Goal: Information Seeking & Learning: Compare options

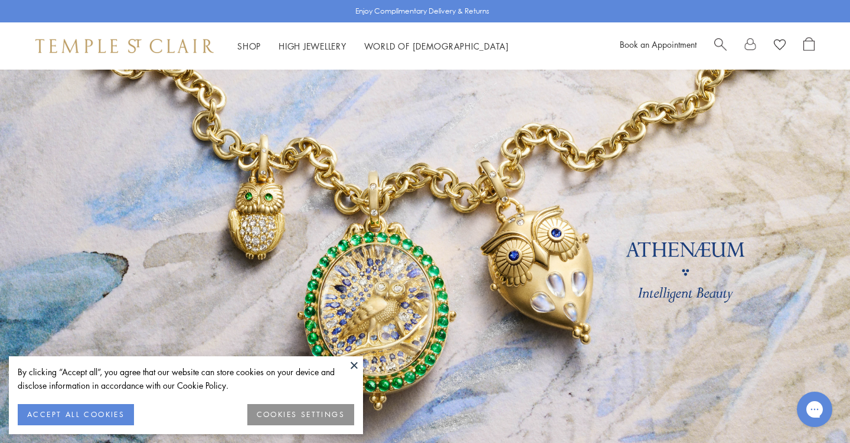
click at [355, 362] on button at bounding box center [354, 365] width 18 height 18
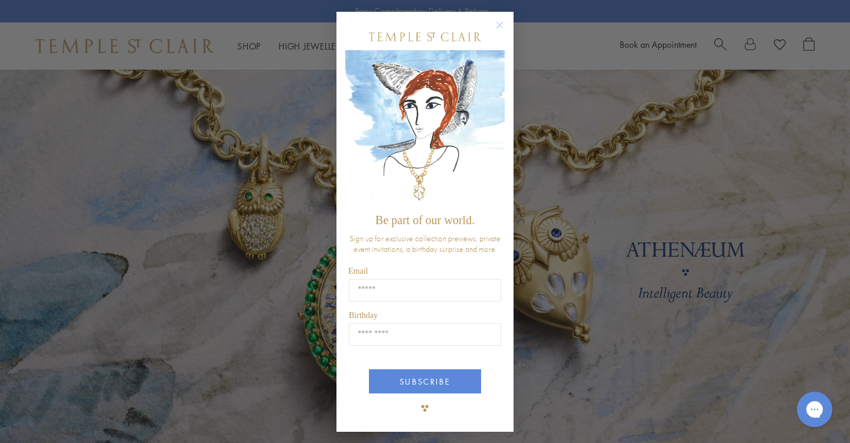
click at [497, 26] on circle "Close dialog" at bounding box center [500, 25] width 14 height 14
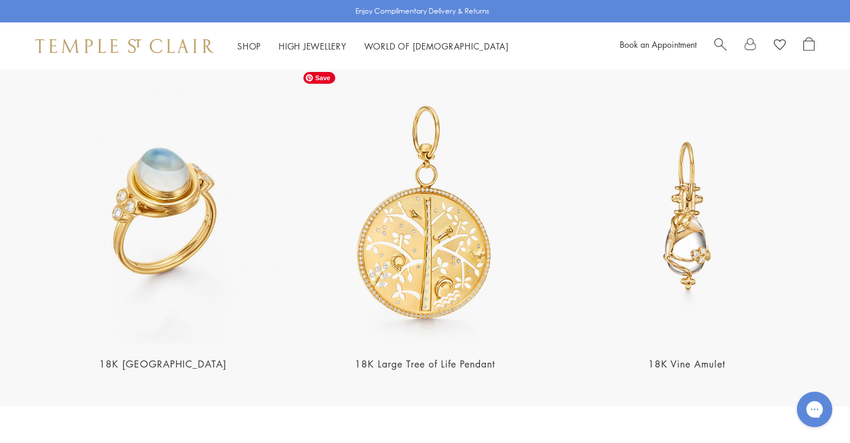
scroll to position [2321, 0]
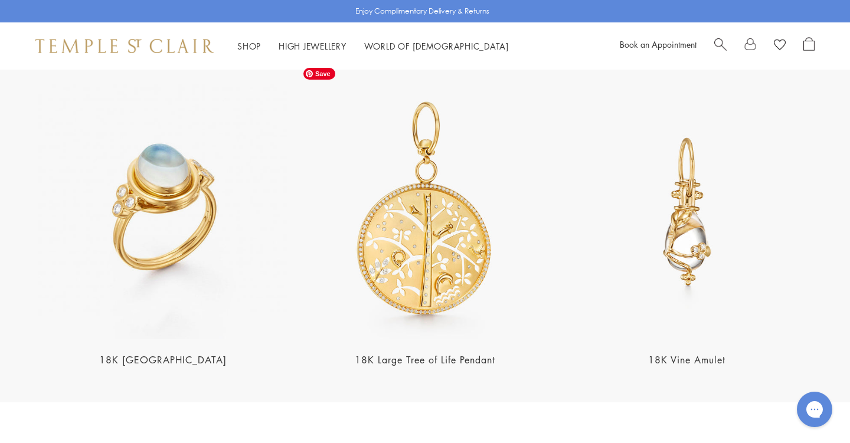
click at [400, 242] on img at bounding box center [424, 211] width 255 height 255
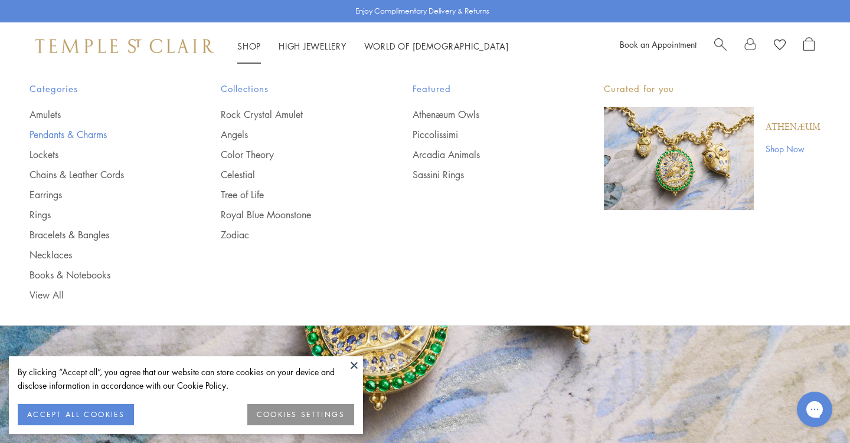
click at [73, 130] on link "Pendants & Charms" at bounding box center [101, 134] width 144 height 13
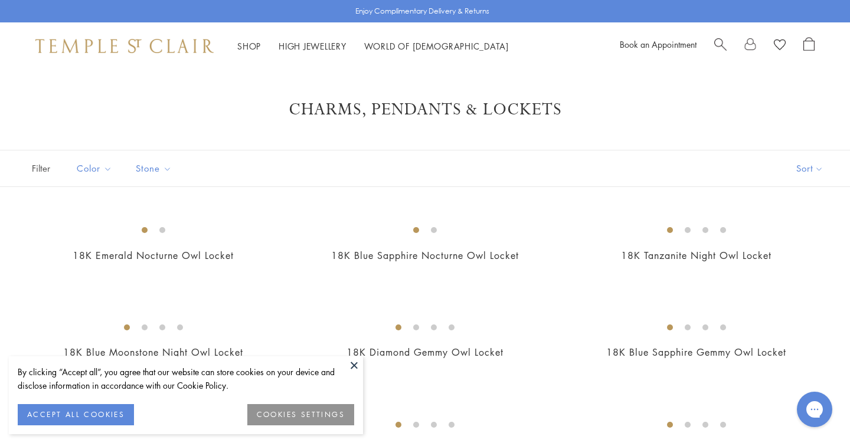
click at [353, 363] on button at bounding box center [354, 365] width 18 height 18
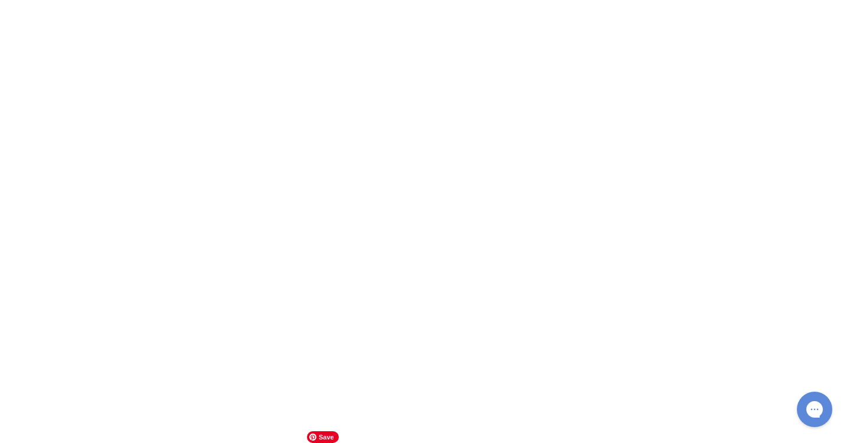
scroll to position [3724, 0]
click at [0, 0] on img at bounding box center [0, 0] width 0 height 0
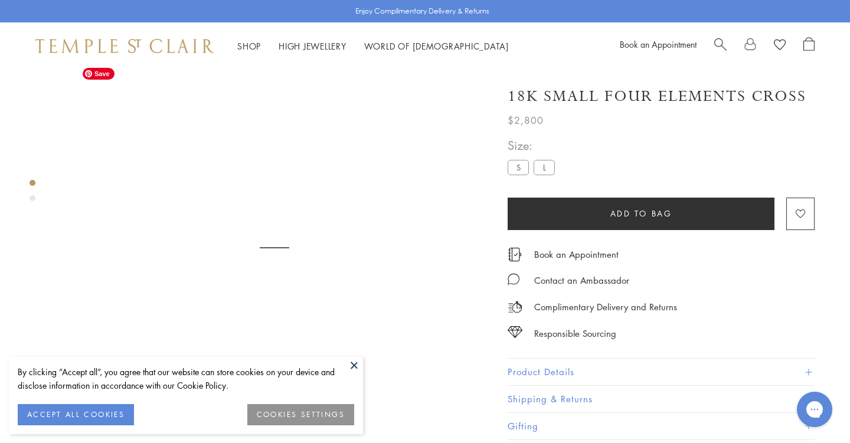
scroll to position [70, 0]
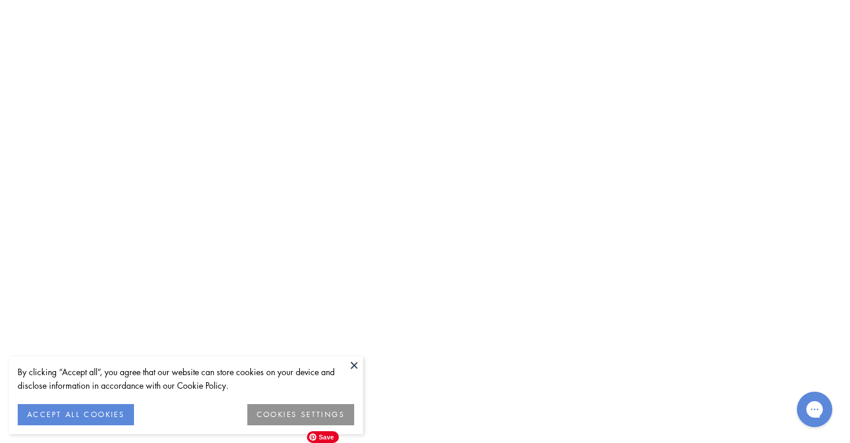
scroll to position [5336, 0]
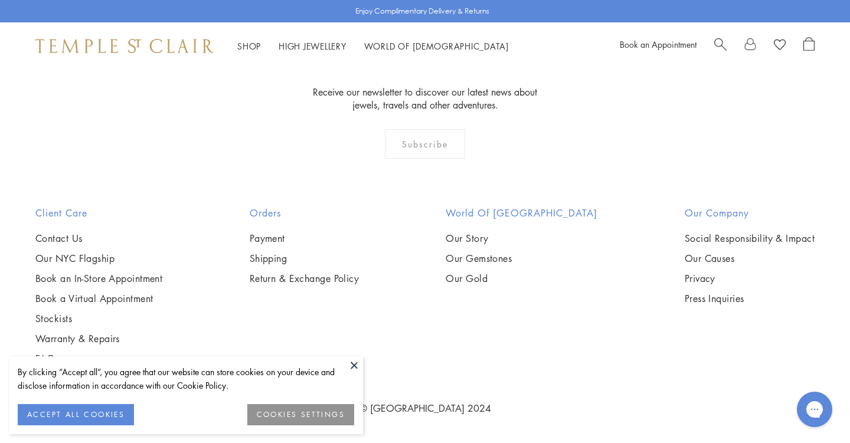
click at [353, 363] on button at bounding box center [354, 365] width 18 height 18
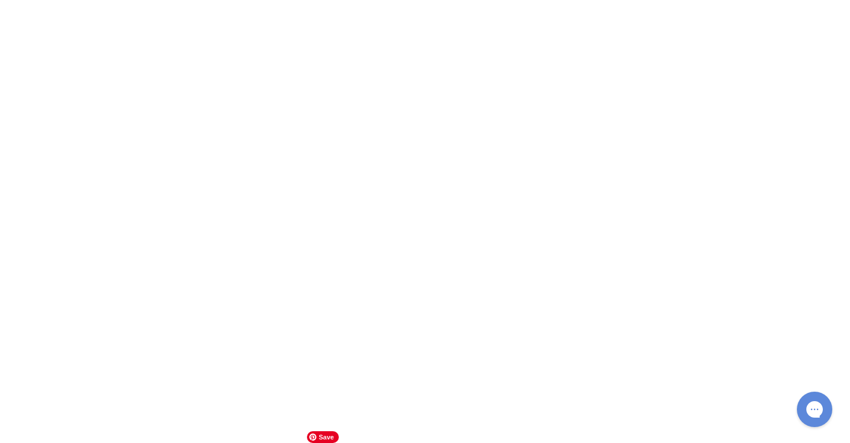
scroll to position [5981, 0]
click at [0, 0] on img at bounding box center [0, 0] width 0 height 0
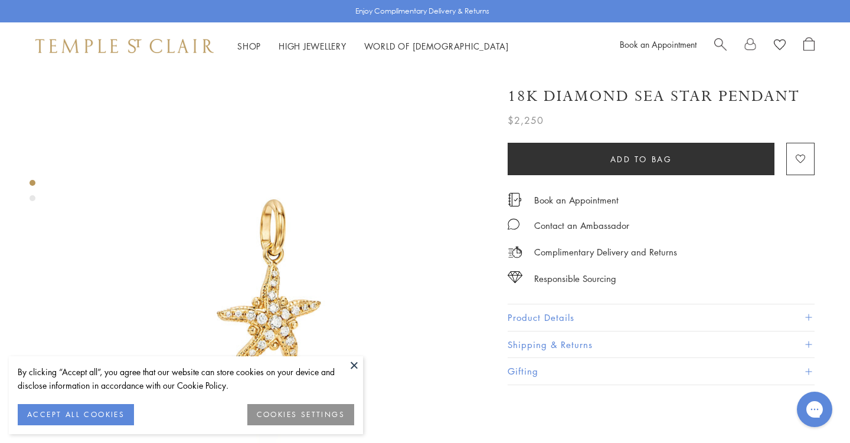
click at [543, 311] on button "Product Details" at bounding box center [660, 317] width 307 height 27
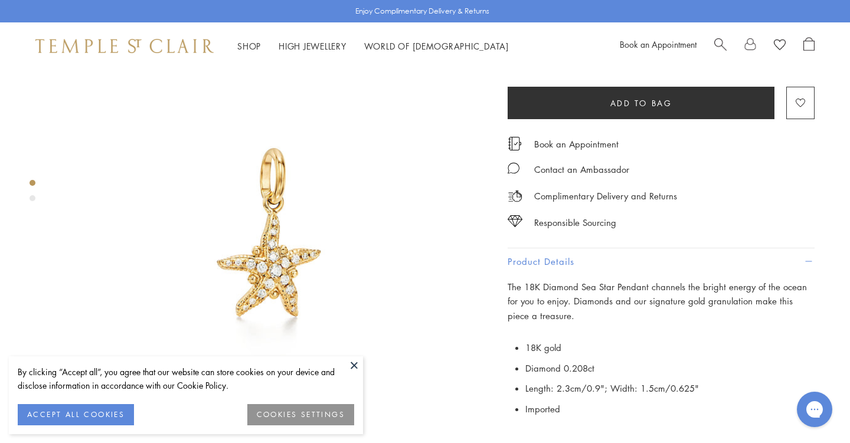
scroll to position [51, 0]
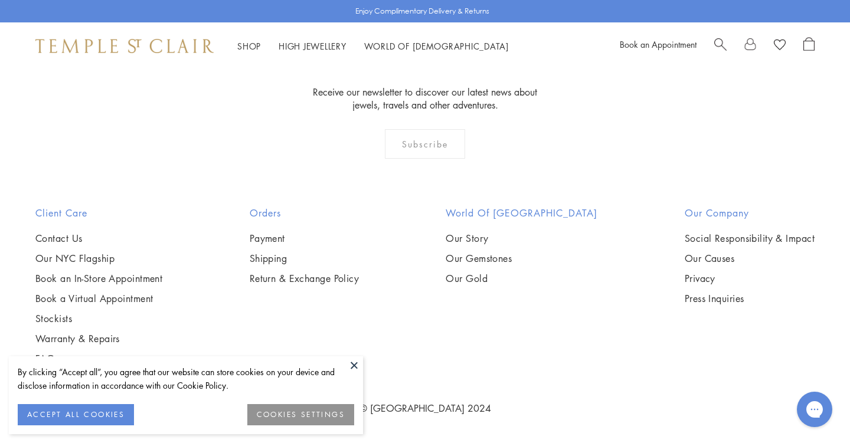
scroll to position [7166, 0]
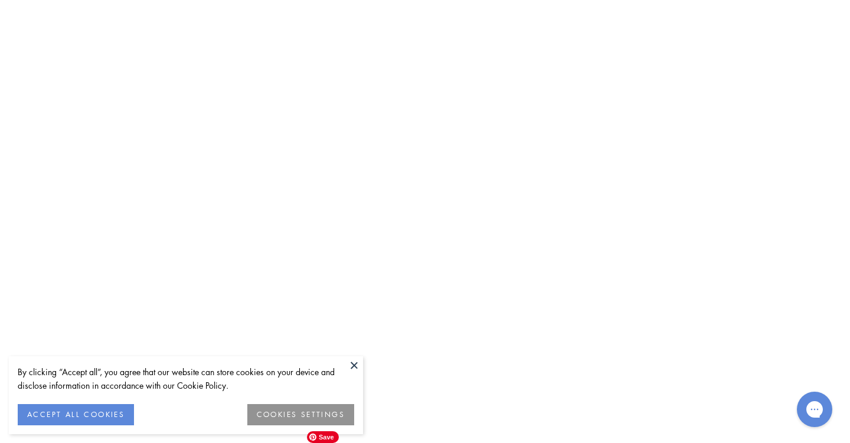
scroll to position [6189, 0]
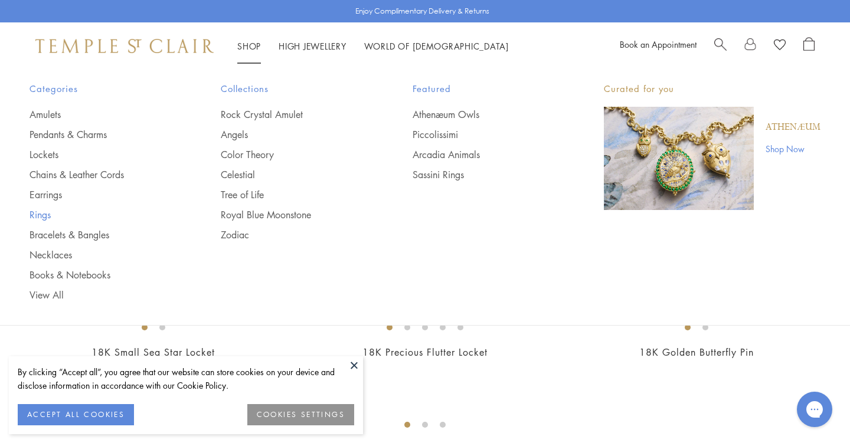
click at [41, 214] on link "Rings" at bounding box center [101, 214] width 144 height 13
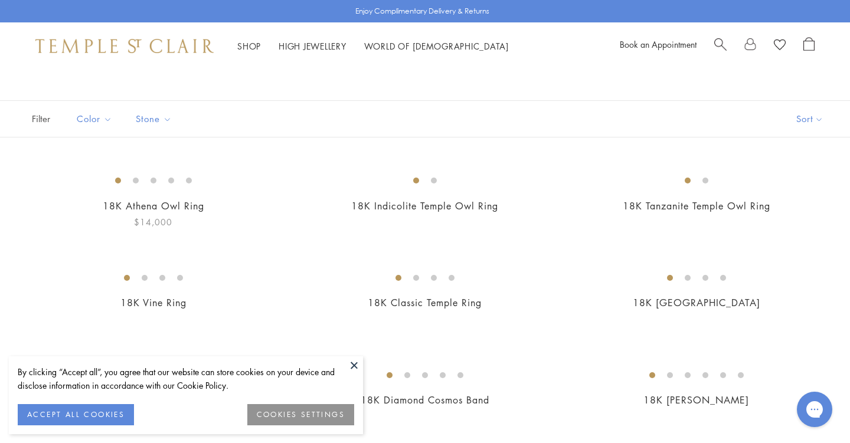
scroll to position [51, 0]
click at [77, 414] on button "ACCEPT ALL COOKIES" at bounding box center [76, 414] width 116 height 21
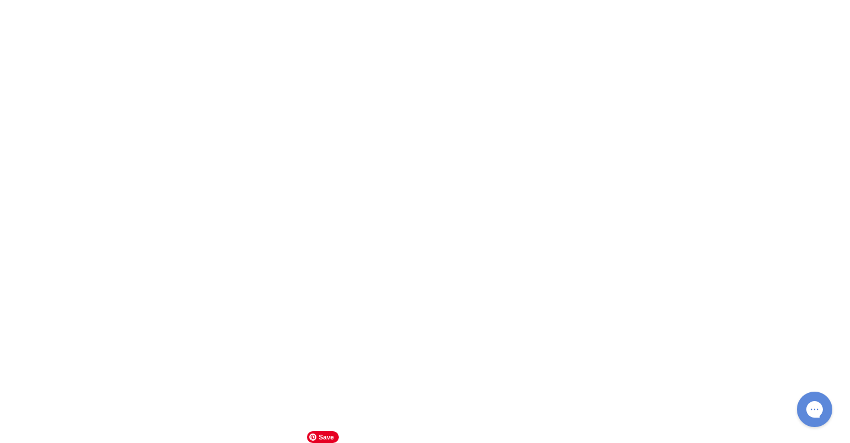
scroll to position [3673, 0]
click at [0, 0] on img at bounding box center [0, 0] width 0 height 0
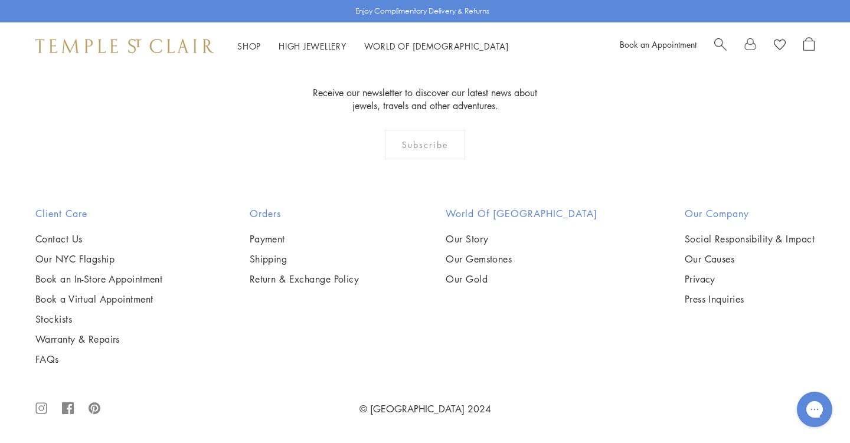
scroll to position [4317, 0]
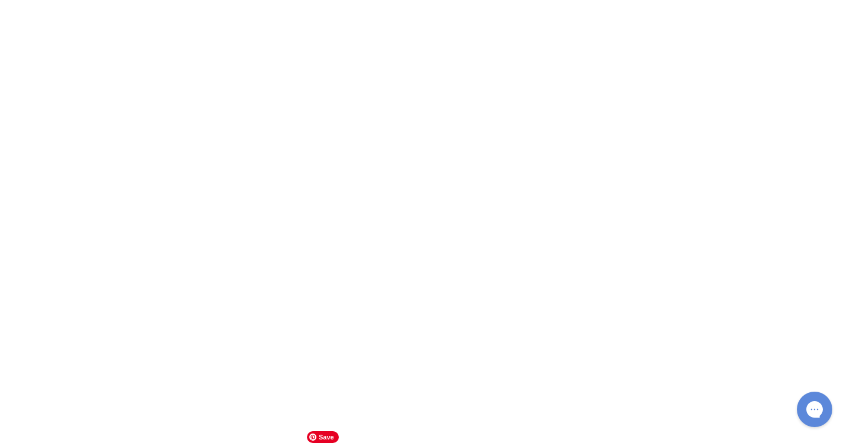
click at [0, 0] on img at bounding box center [0, 0] width 0 height 0
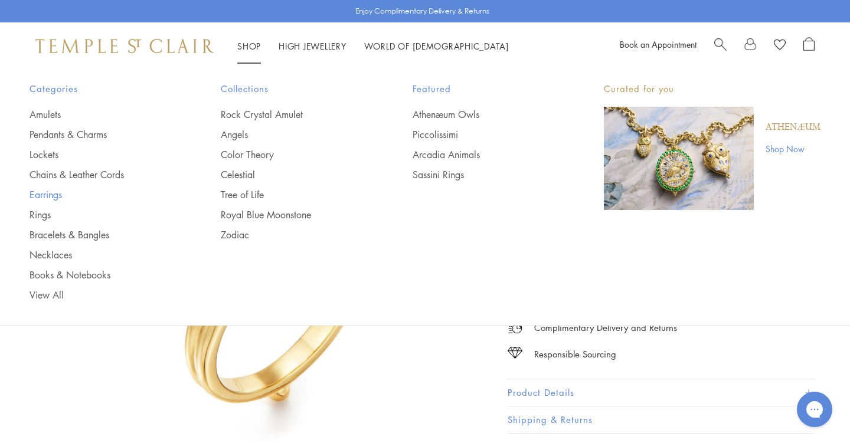
click at [42, 191] on link "Earrings" at bounding box center [101, 194] width 144 height 13
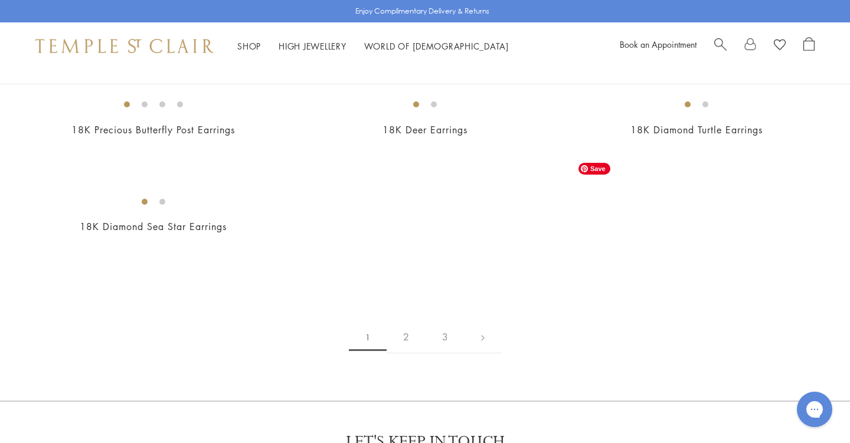
scroll to position [1721, 0]
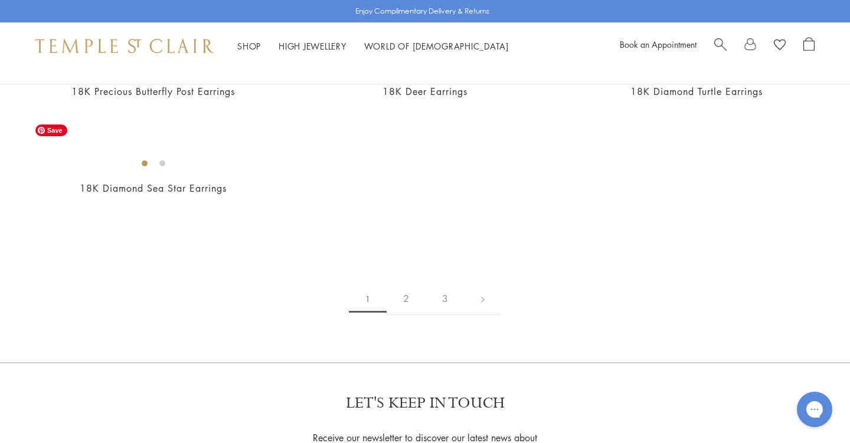
click at [0, 0] on img at bounding box center [0, 0] width 0 height 0
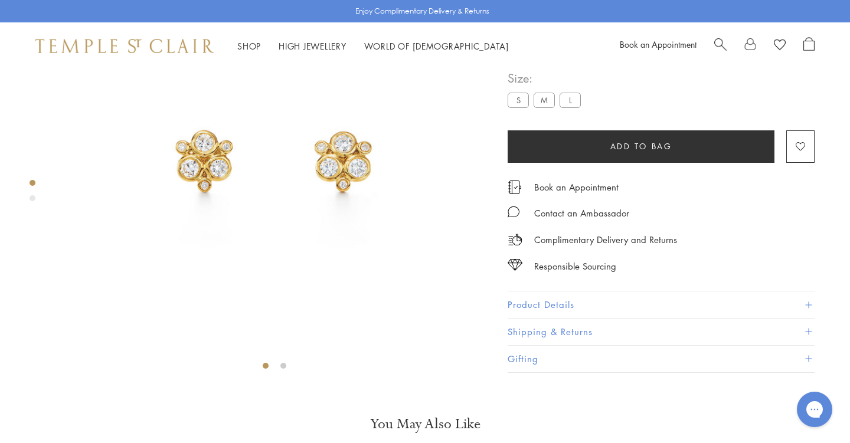
scroll to position [123, 0]
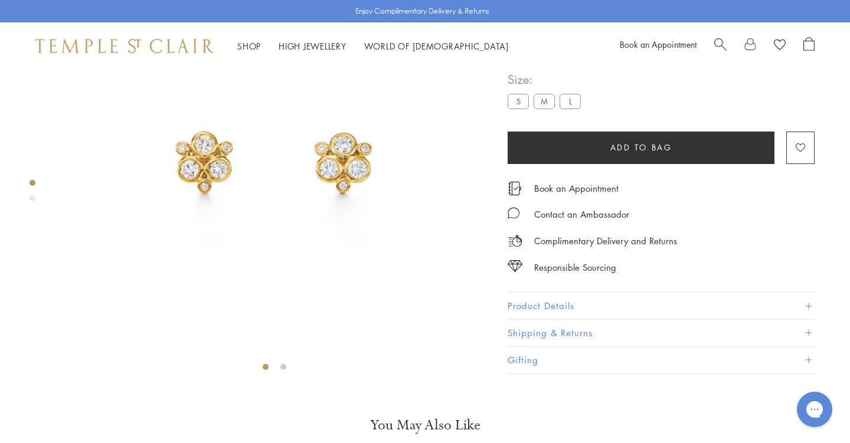
click at [529, 320] on button "Product Details" at bounding box center [660, 306] width 307 height 27
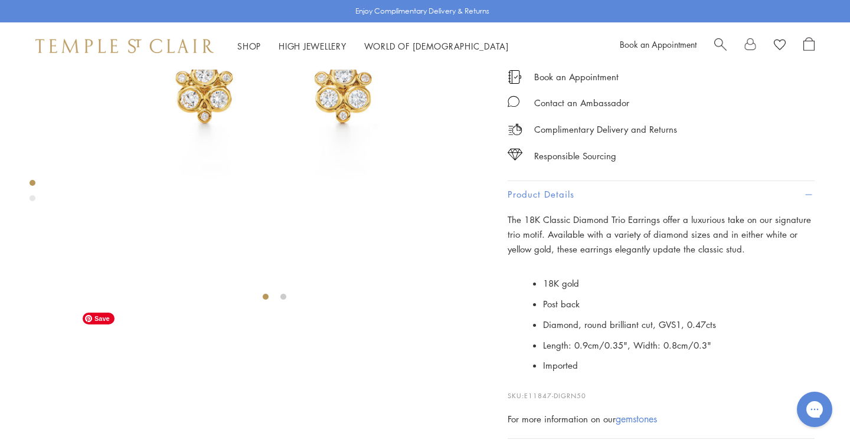
scroll to position [194, 0]
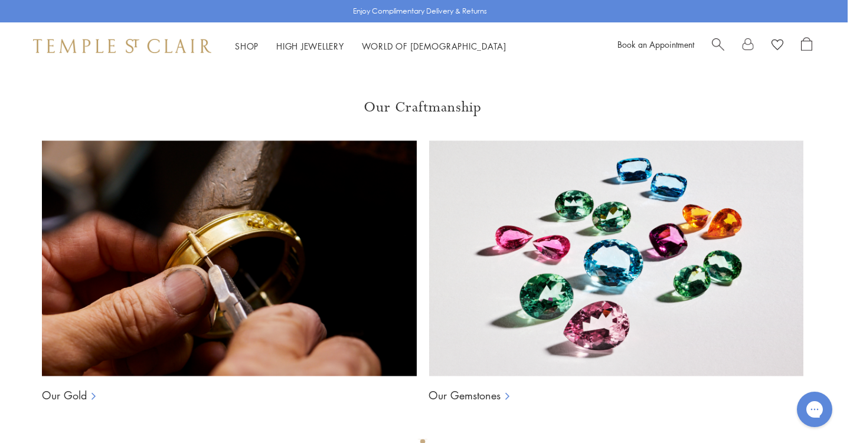
scroll to position [933, 2]
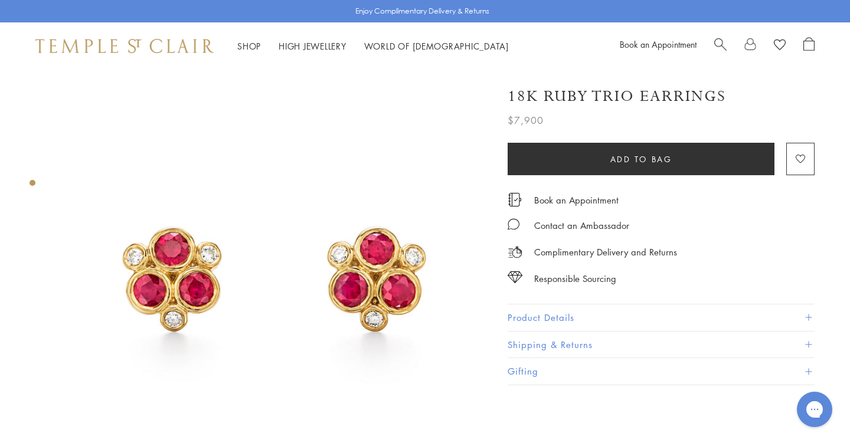
click at [570, 320] on button "Product Details" at bounding box center [660, 317] width 307 height 27
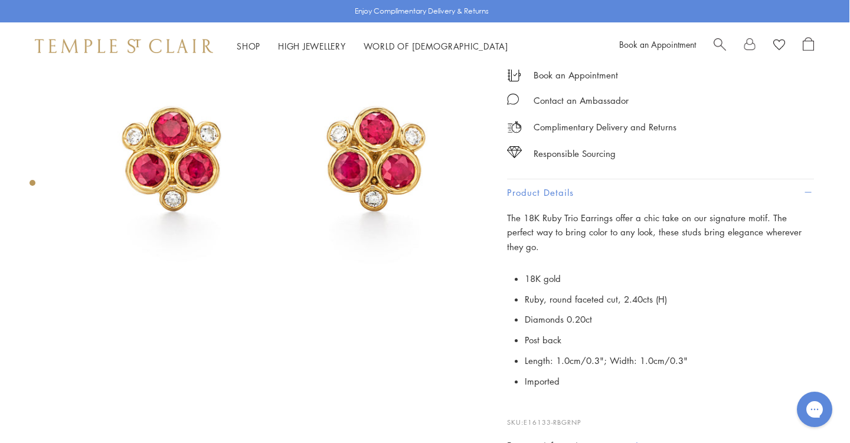
scroll to position [120, 0]
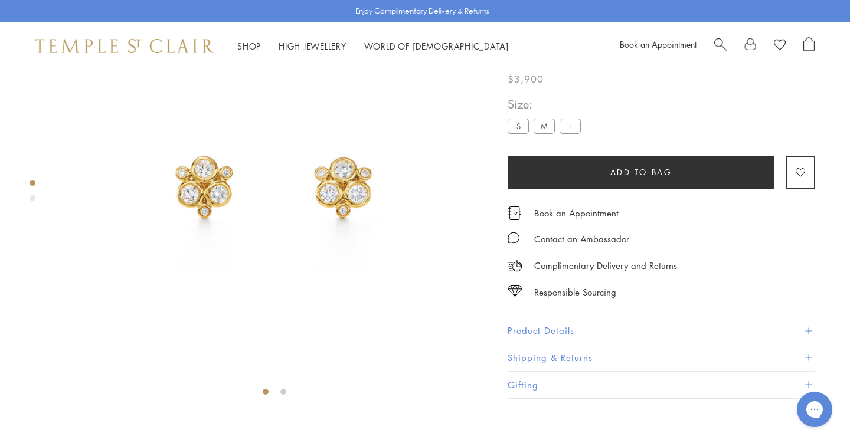
scroll to position [70, 0]
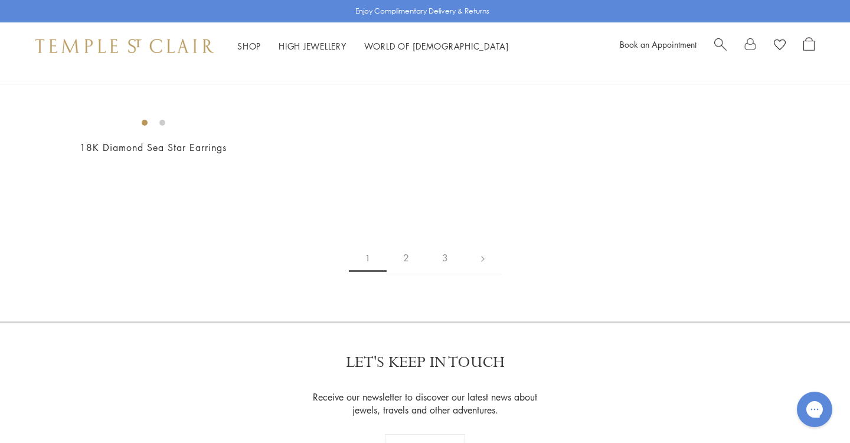
scroll to position [1761, 0]
click at [0, 0] on img at bounding box center [0, 0] width 0 height 0
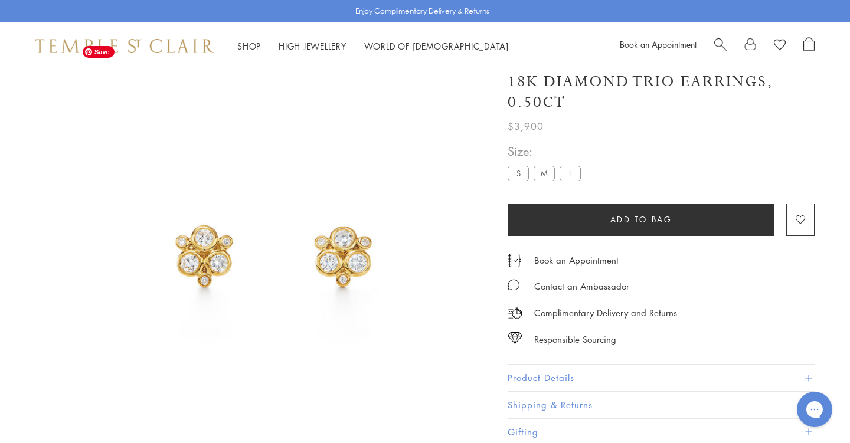
scroll to position [70, 0]
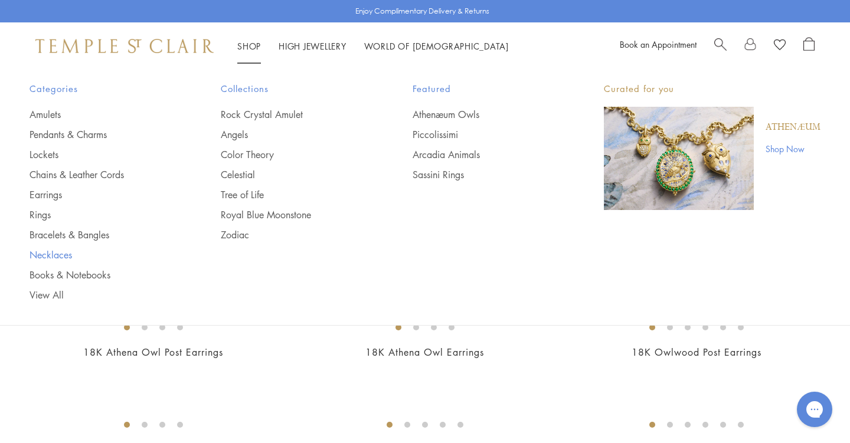
click at [49, 256] on link "Necklaces" at bounding box center [101, 254] width 144 height 13
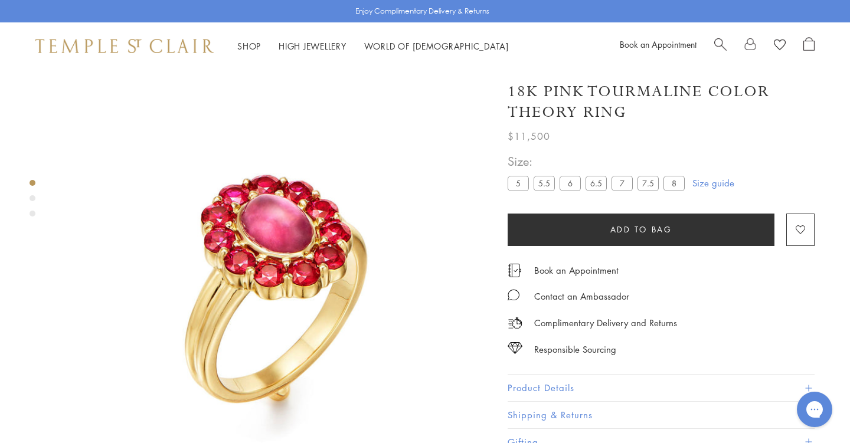
scroll to position [70, 0]
